Goal: Task Accomplishment & Management: Use online tool/utility

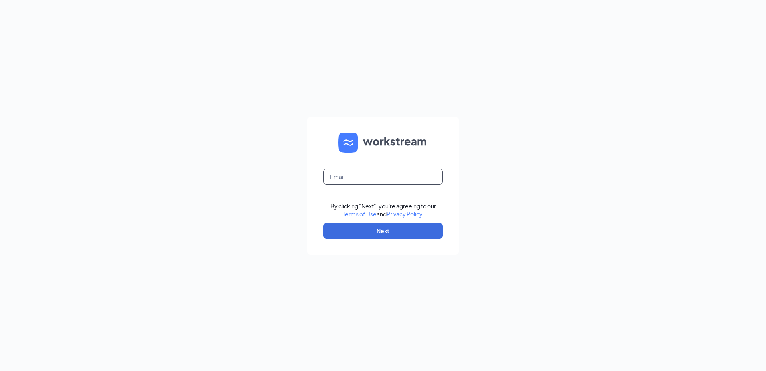
click at [367, 178] on input "text" at bounding box center [383, 177] width 120 height 16
type input "[EMAIL_ADDRESS][DOMAIN_NAME]"
click at [364, 229] on button "Next" at bounding box center [383, 231] width 120 height 16
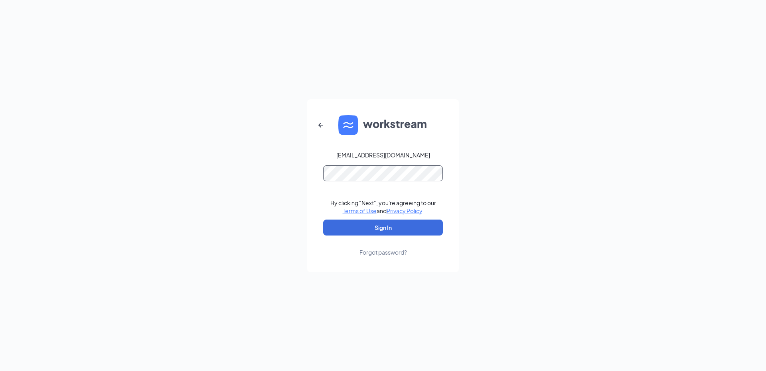
click at [323, 220] on button "Sign In" at bounding box center [383, 228] width 120 height 16
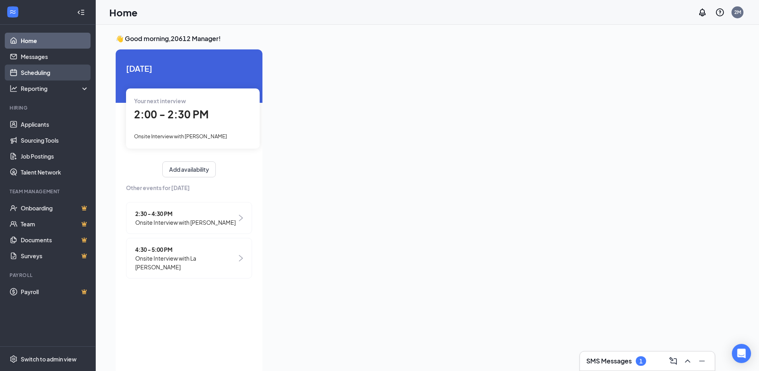
click at [47, 77] on link "Scheduling" at bounding box center [55, 73] width 68 height 16
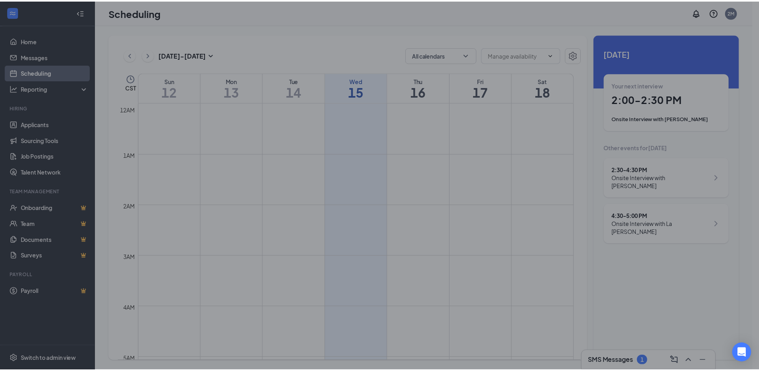
scroll to position [392, 0]
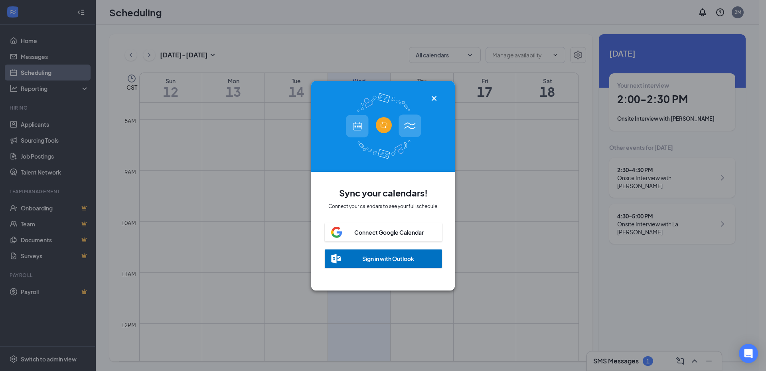
click at [395, 258] on div "Sign in with Outlook" at bounding box center [388, 259] width 52 height 8
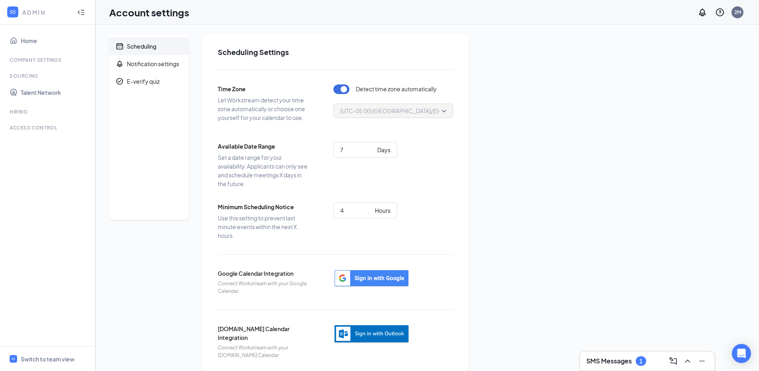
scroll to position [10, 0]
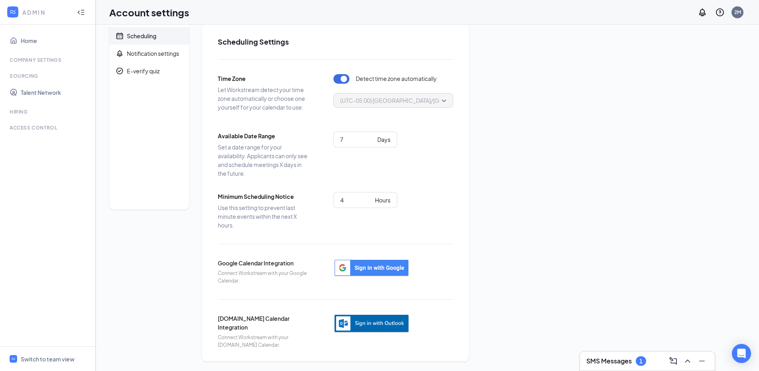
click at [391, 325] on img "button" at bounding box center [372, 324] width 76 height 20
